Goal: Transaction & Acquisition: Purchase product/service

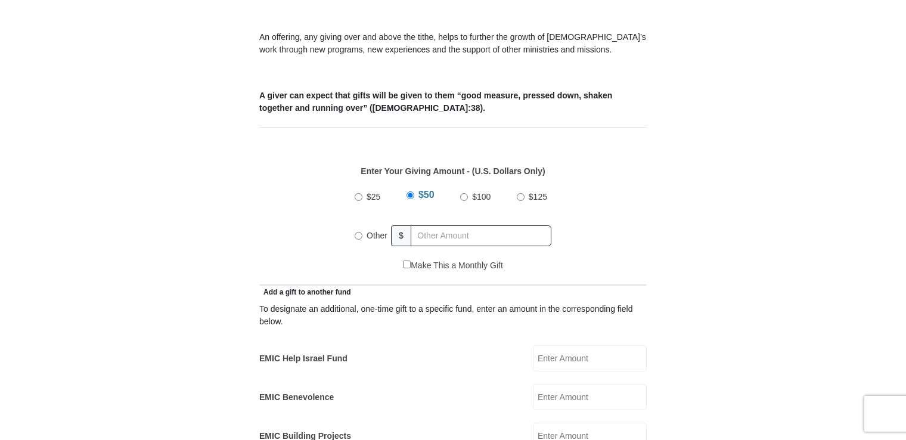
scroll to position [433, 0]
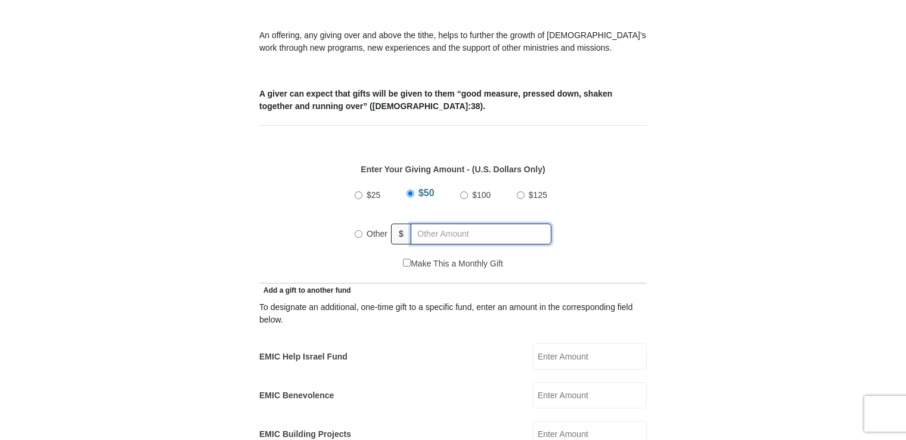
radio input "true"
click at [439, 224] on input "text" at bounding box center [483, 234] width 137 height 21
type input "1"
click at [546, 343] on input "EMIC Help Israel Fund" at bounding box center [590, 356] width 114 height 26
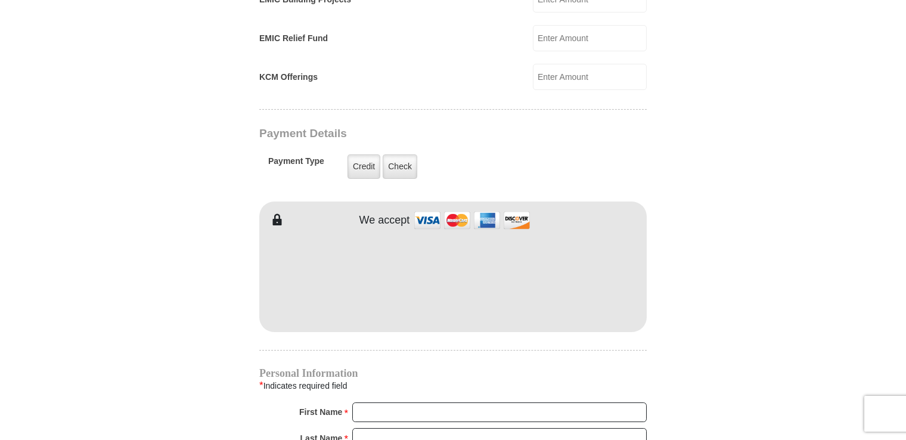
scroll to position [870, 0]
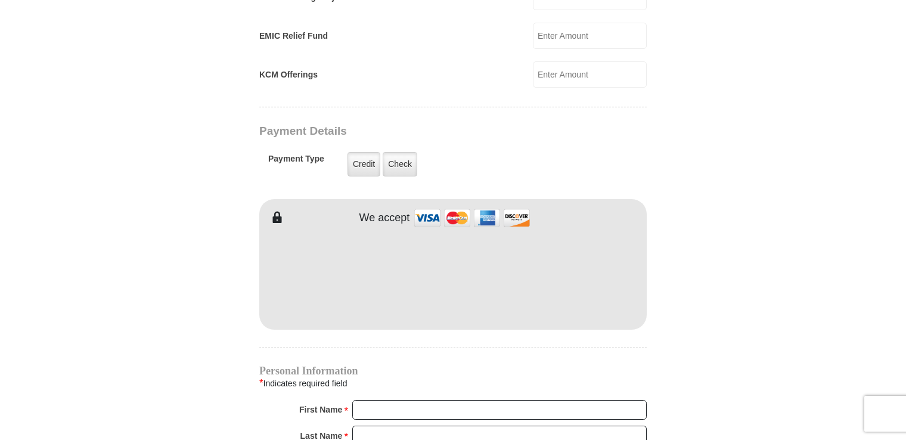
type input "10.00"
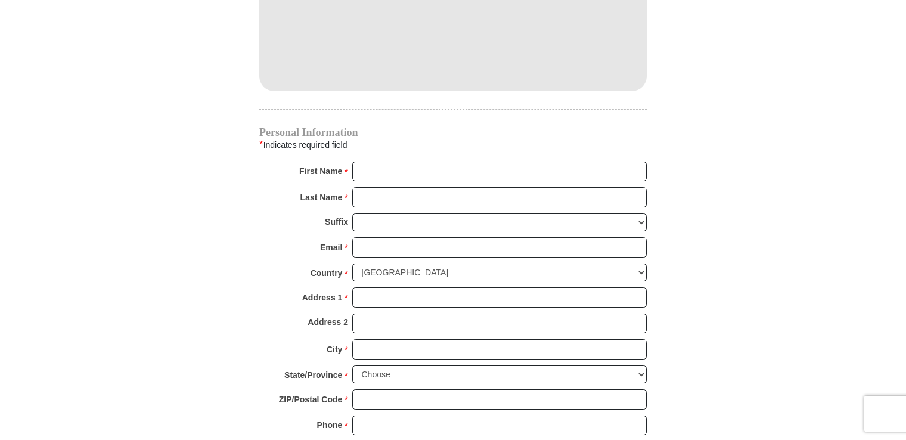
scroll to position [1140, 0]
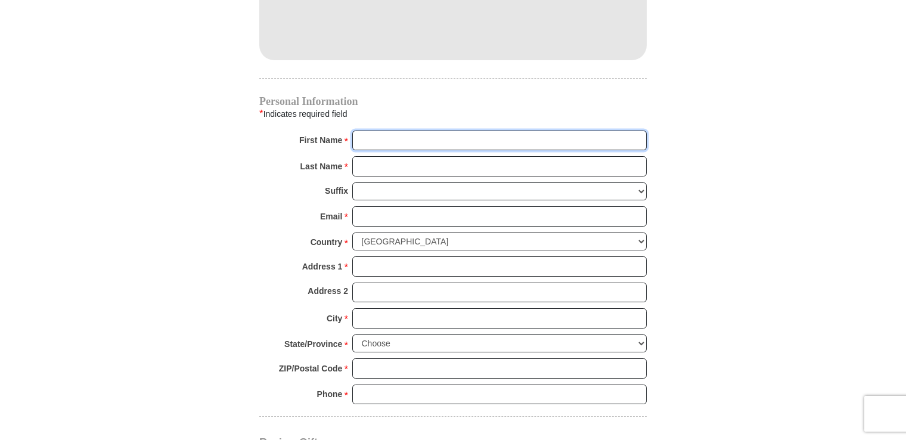
click at [374, 131] on input "First Name *" at bounding box center [499, 141] width 295 height 20
type input "[PERSON_NAME]"
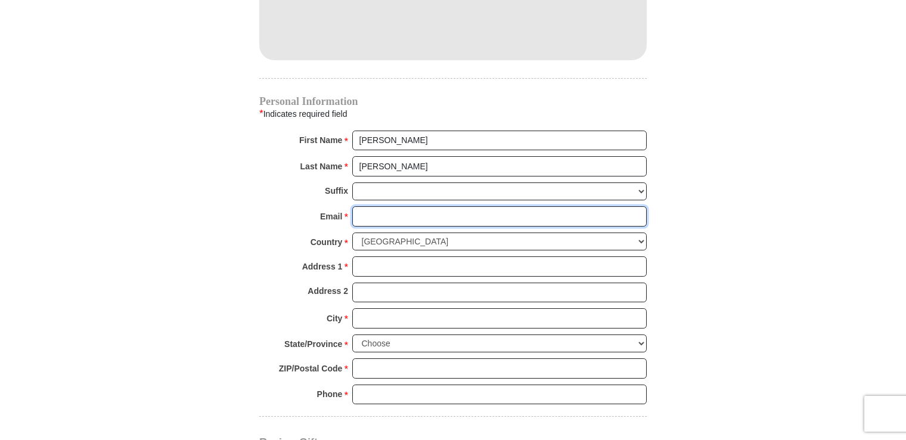
type input "[PERSON_NAME][EMAIL_ADDRESS][PERSON_NAME][DOMAIN_NAME]"
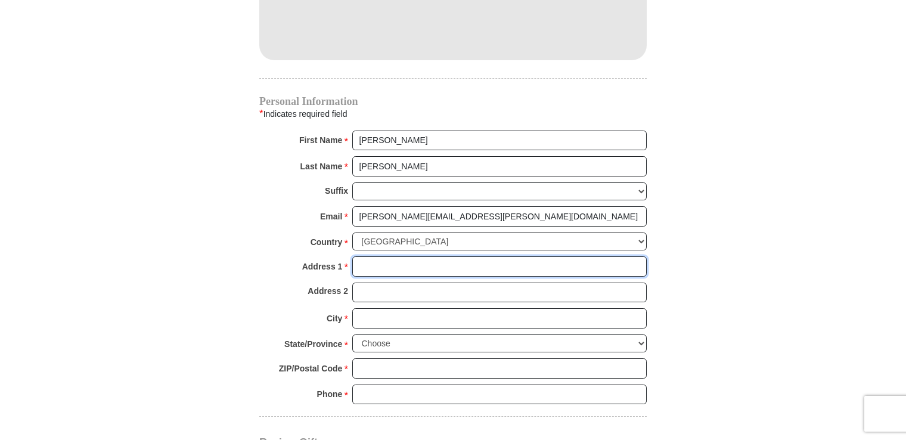
type input "[STREET_ADDRESS]"
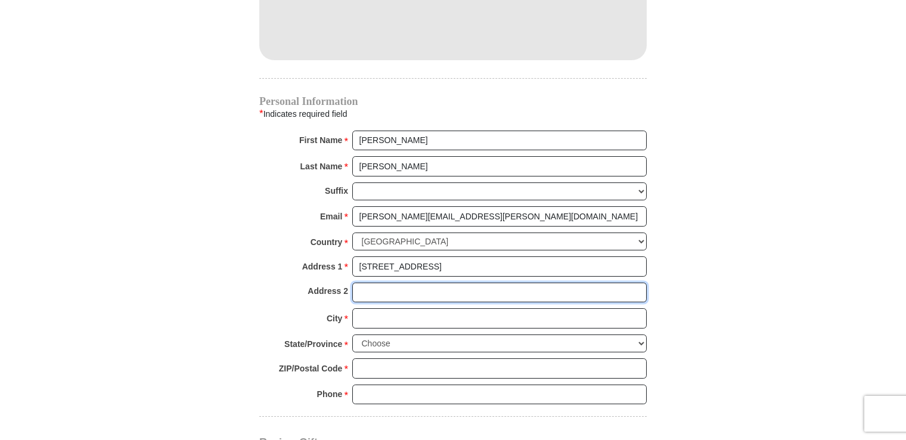
type input "Apt. 325"
type input "[GEOGRAPHIC_DATA]"
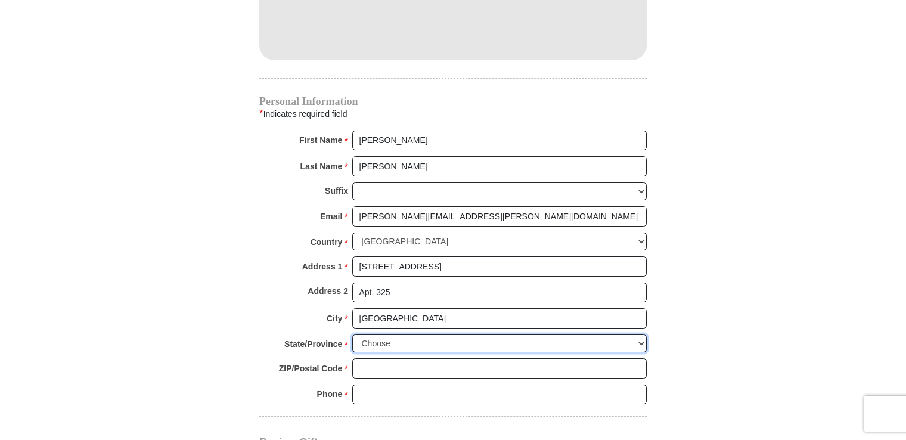
select select "FL"
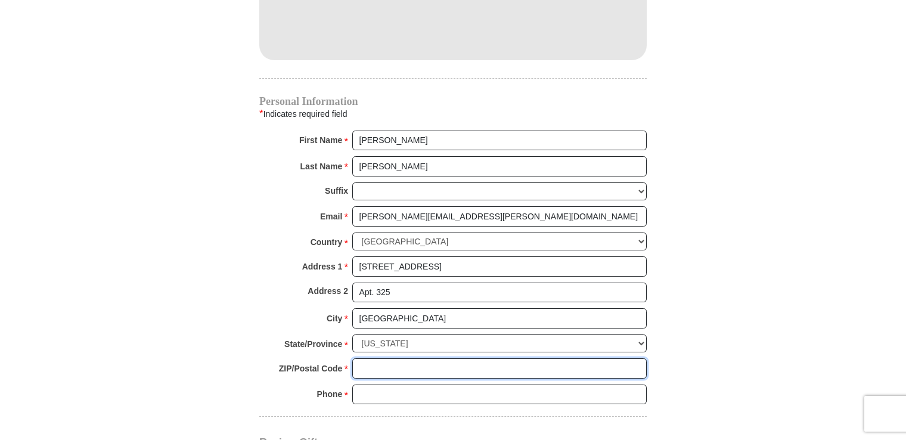
type input "33614"
type input "8134605017"
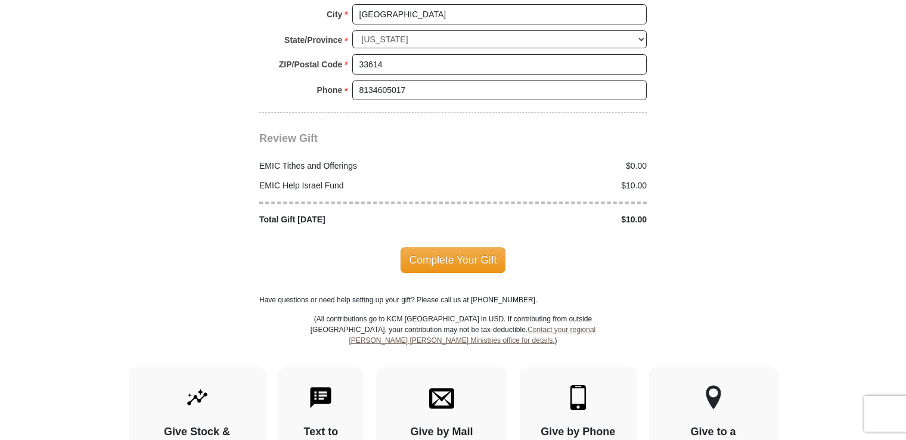
scroll to position [1446, 0]
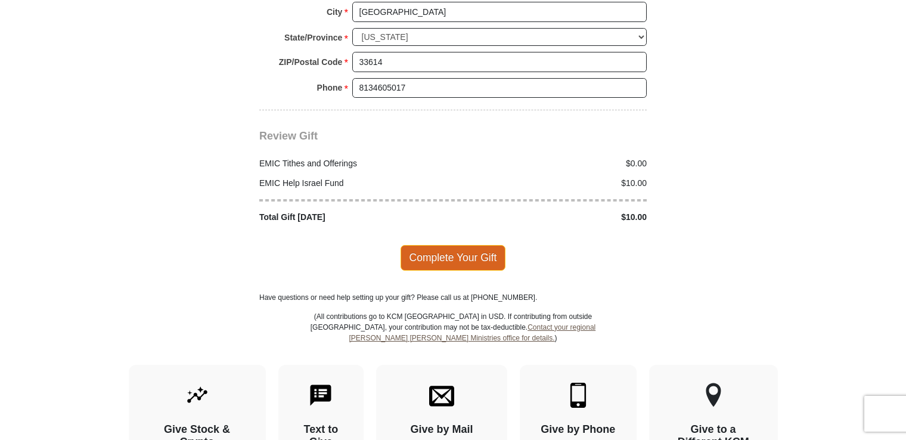
click at [453, 245] on span "Complete Your Gift" at bounding box center [454, 257] width 106 height 25
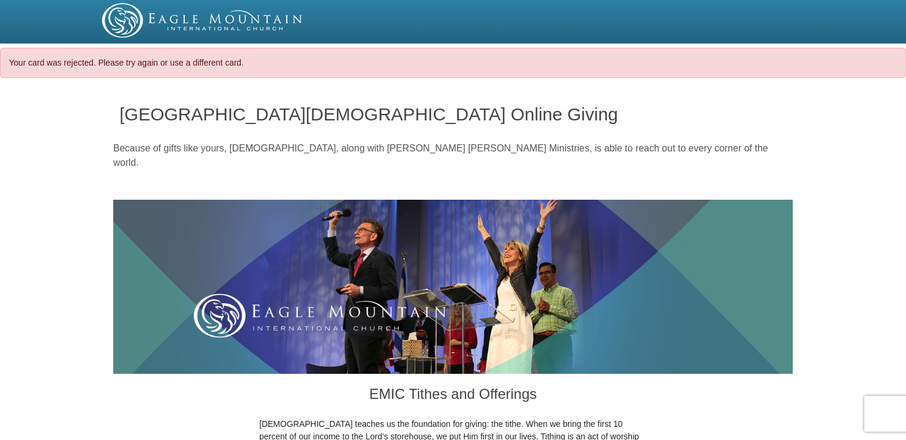
select select "FL"
